Goal: Find specific page/section

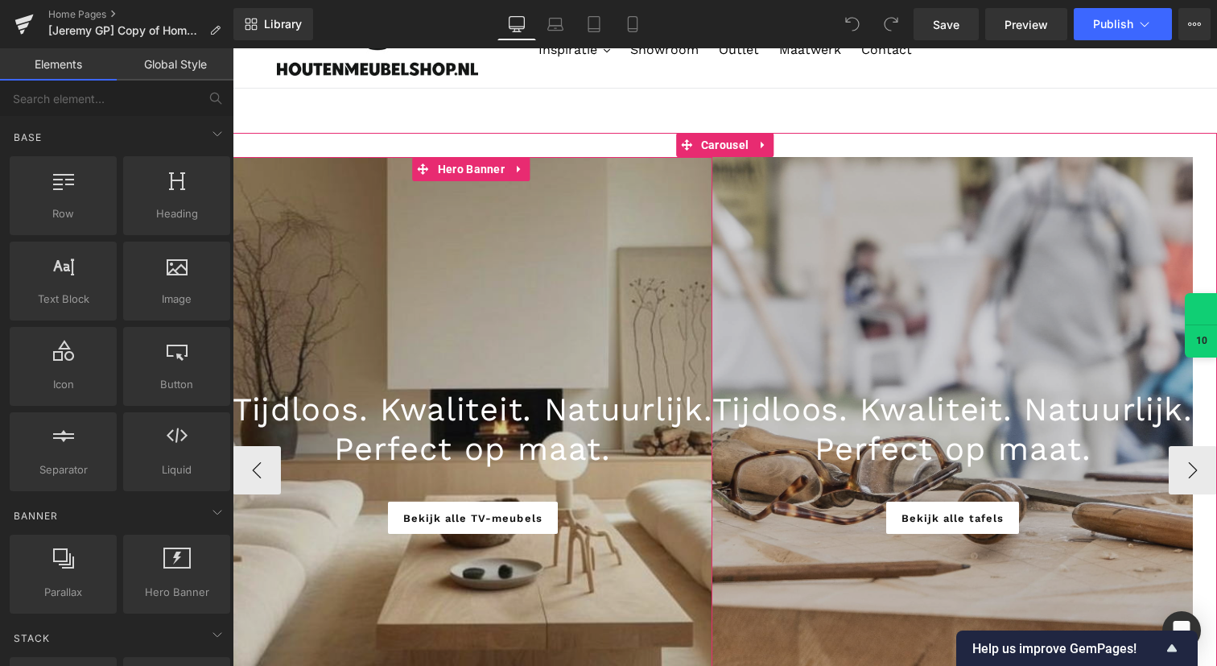
scroll to position [97, 0]
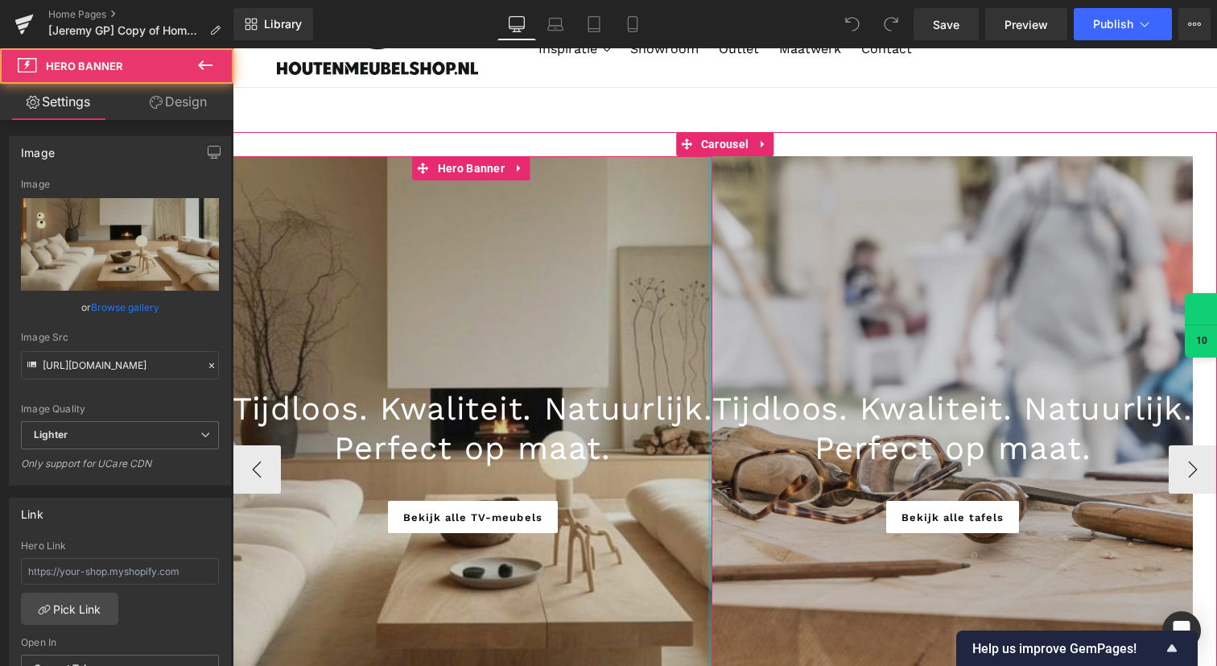
drag, startPoint x: 708, startPoint y: 382, endPoint x: 885, endPoint y: 389, distance: 177.3
click at [886, 390] on div "Tijdloos. Kwaliteit. Natuurlijk. Heading Perfect op maat. Heading Bekijk alle T…" at bounding box center [725, 469] width 985 height 626
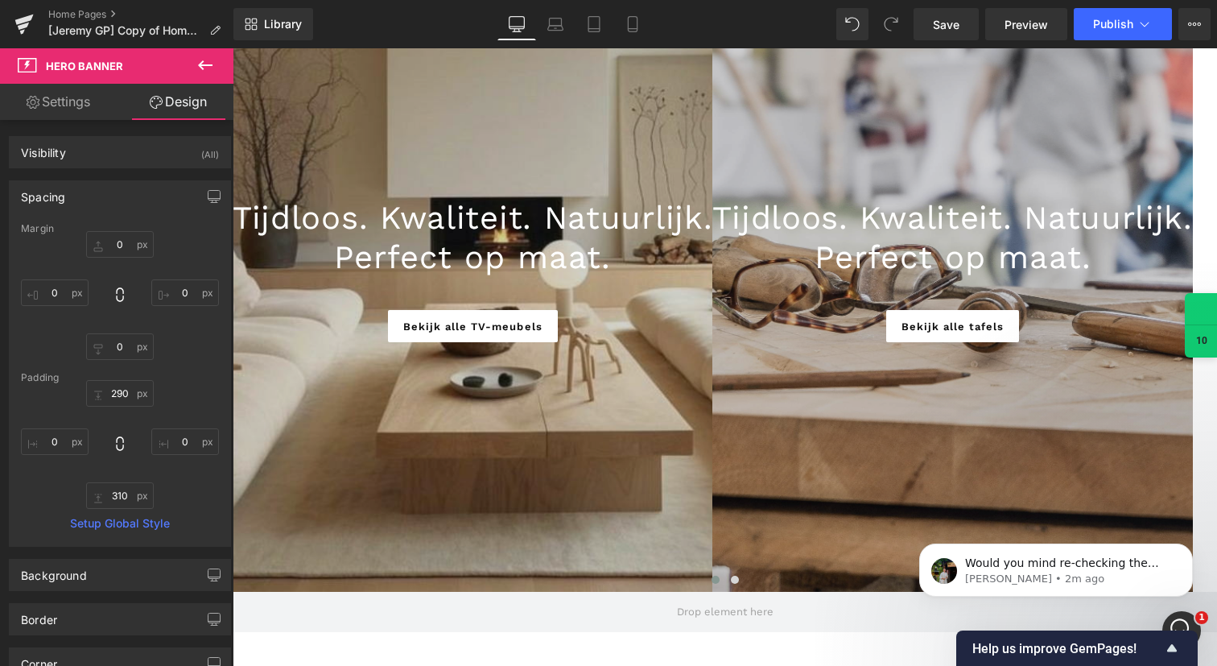
scroll to position [0, 0]
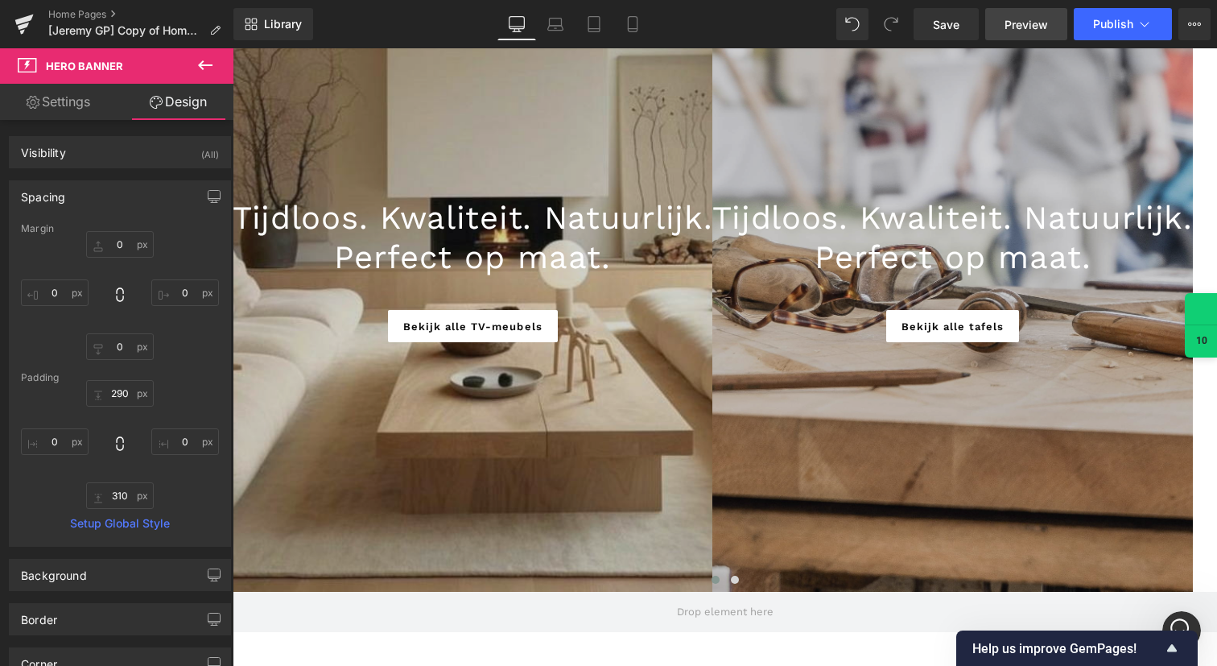
click at [1038, 10] on link "Preview" at bounding box center [1026, 24] width 82 height 32
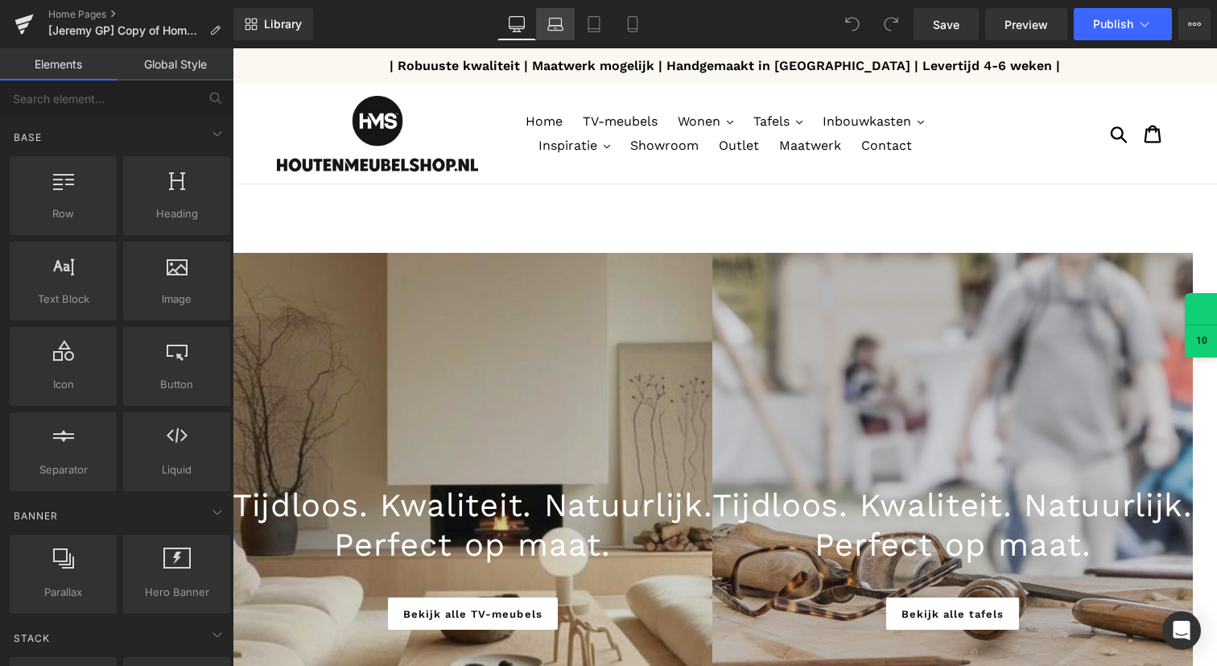
click at [557, 27] on icon at bounding box center [555, 24] width 16 height 16
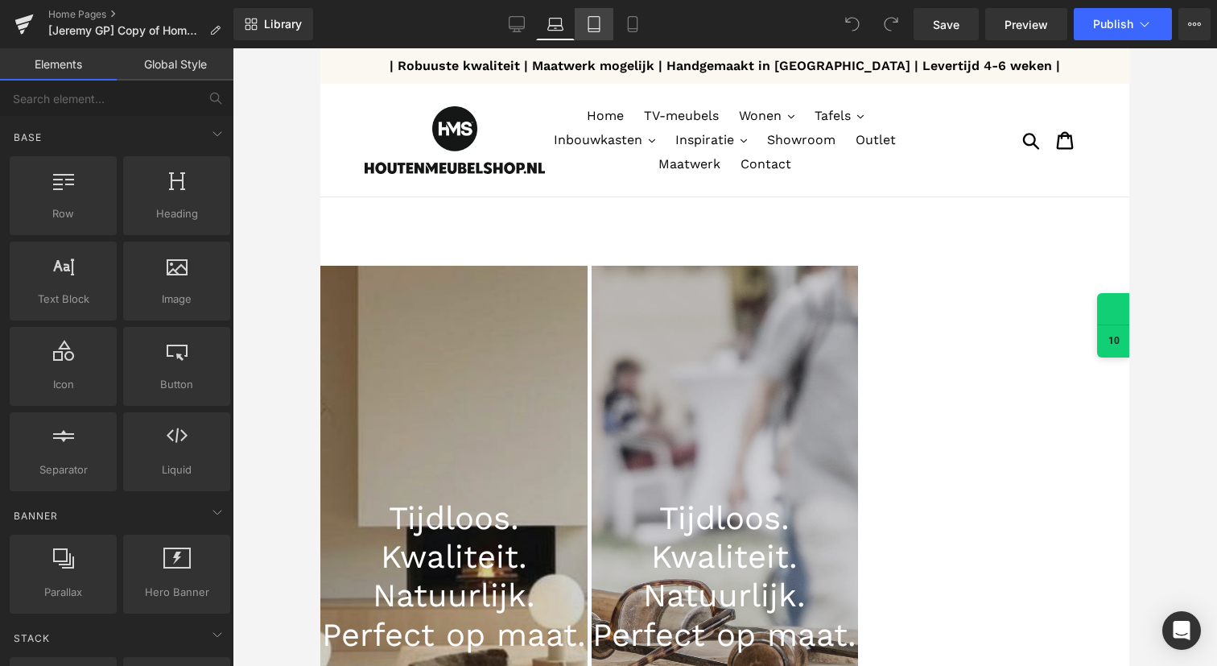
click at [594, 34] on link "Tablet" at bounding box center [594, 24] width 39 height 32
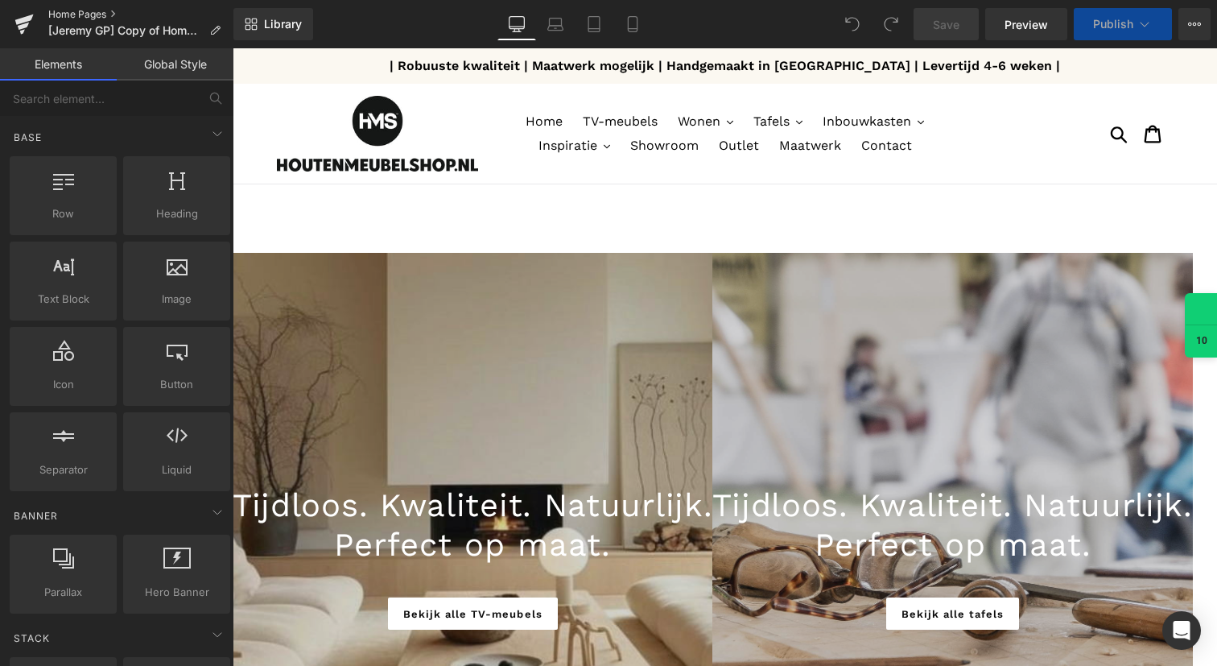
click at [60, 16] on link "Home Pages" at bounding box center [140, 14] width 185 height 13
